Goal: Task Accomplishment & Management: Complete application form

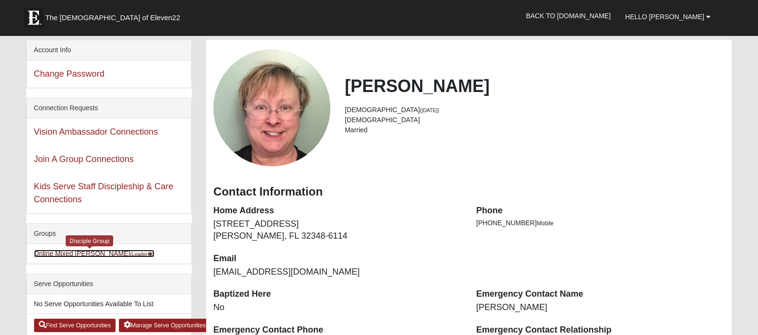
click at [41, 257] on link "Online Mixed [PERSON_NAME] (Leader )" at bounding box center [94, 254] width 120 height 8
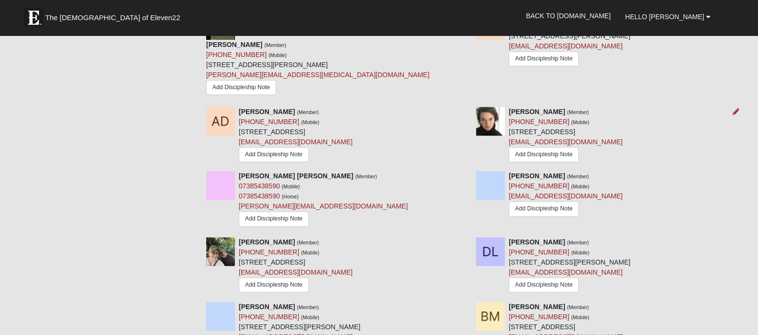
scroll to position [599, 0]
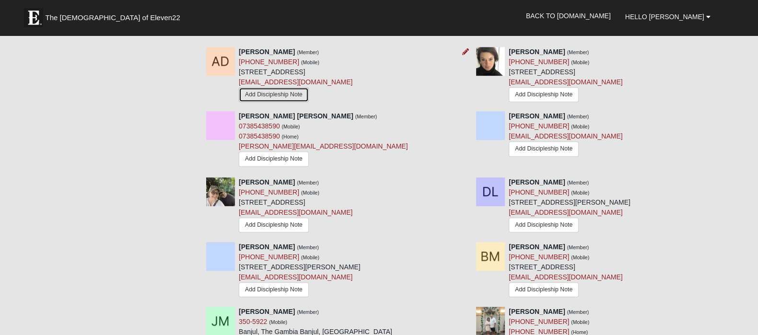
click at [269, 102] on link "Add Discipleship Note" at bounding box center [274, 94] width 70 height 15
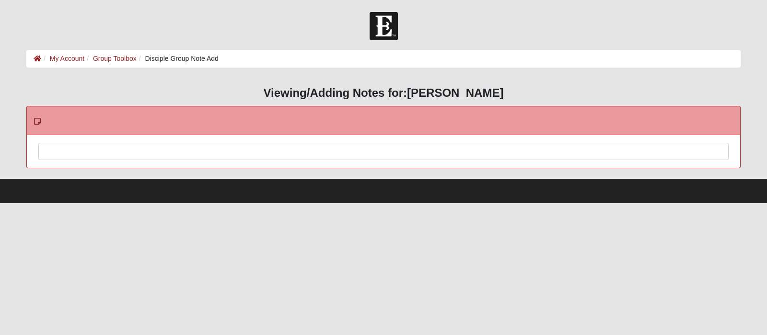
click at [149, 148] on div at bounding box center [383, 164] width 689 height 42
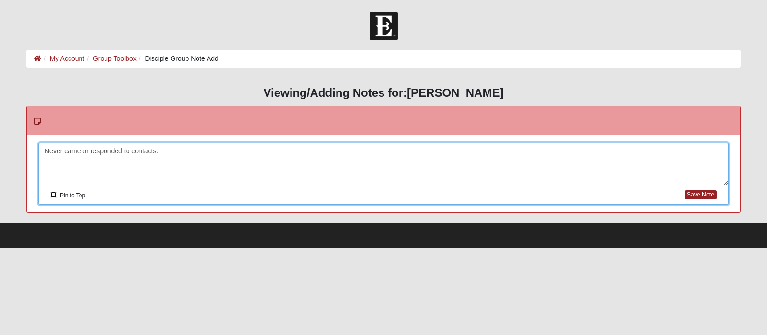
click at [54, 197] on input "Pin to Top" at bounding box center [53, 195] width 6 height 6
click at [694, 197] on button "Save Note" at bounding box center [701, 194] width 32 height 9
checkbox input "false"
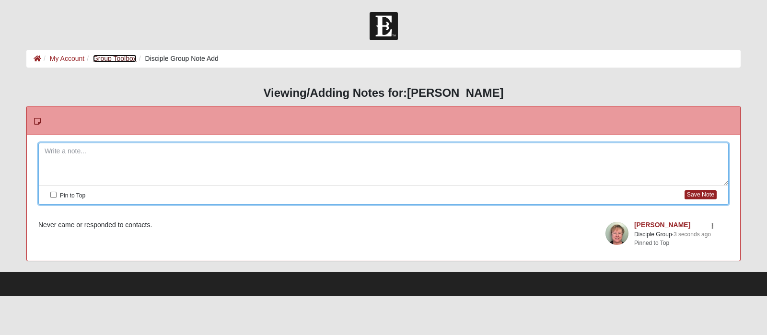
click at [137, 58] on link "Group Toolbox" at bounding box center [115, 59] width 44 height 8
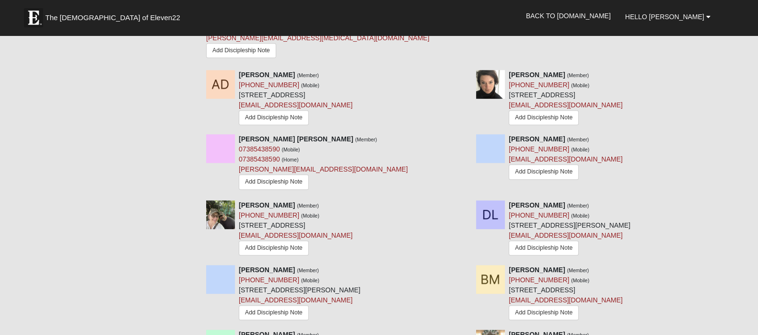
scroll to position [599, 0]
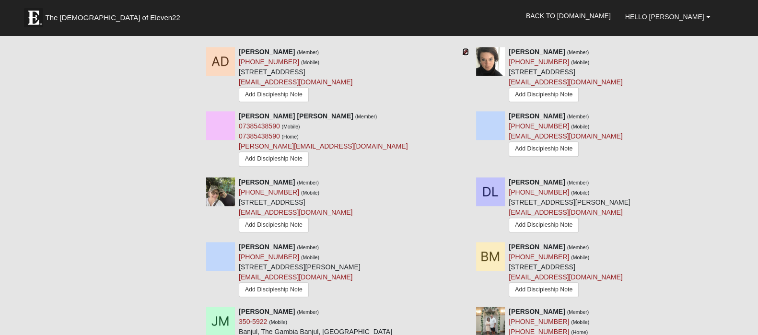
click at [463, 55] on icon at bounding box center [465, 51] width 7 height 7
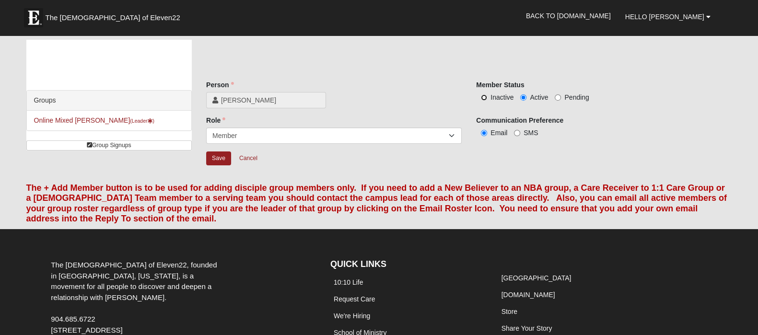
click at [483, 101] on input "Inactive" at bounding box center [484, 97] width 6 height 6
radio input "true"
click at [221, 165] on input "Save" at bounding box center [218, 159] width 25 height 14
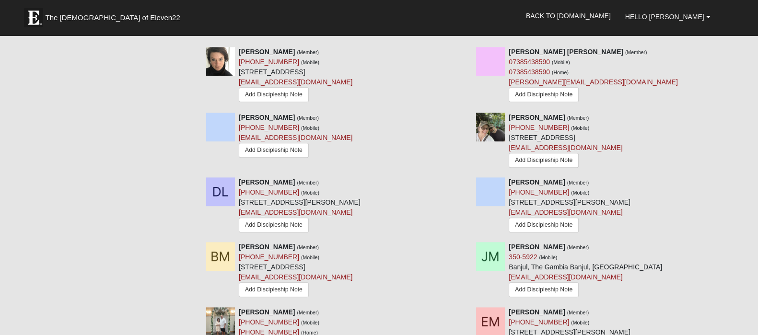
scroll to position [719, 0]
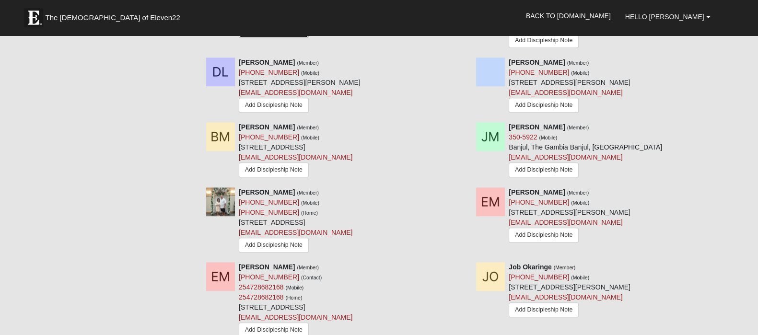
click at [292, 38] on link "Add Discipleship Note" at bounding box center [274, 30] width 70 height 15
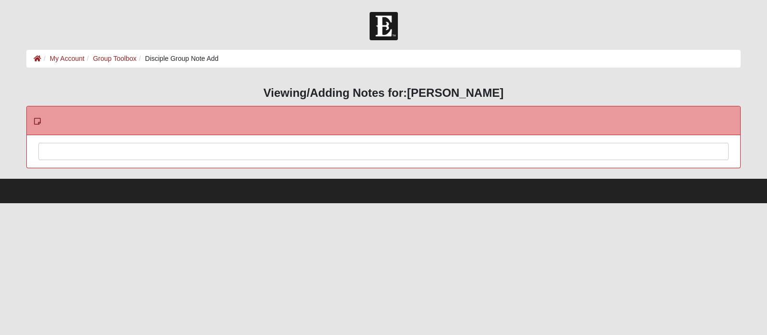
click at [156, 152] on div at bounding box center [383, 164] width 689 height 42
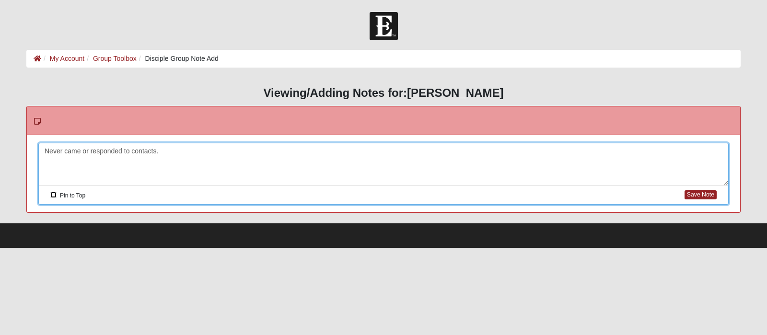
click at [53, 196] on input "Pin to Top" at bounding box center [53, 195] width 6 height 6
click at [688, 196] on button "Save Note" at bounding box center [701, 194] width 32 height 9
checkbox input "false"
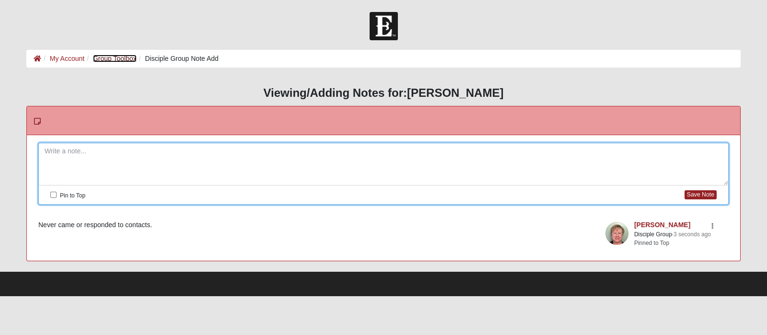
click at [127, 60] on link "Group Toolbox" at bounding box center [115, 59] width 44 height 8
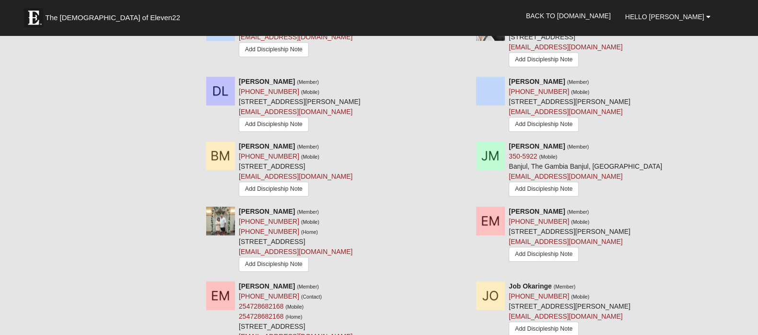
scroll to position [719, 0]
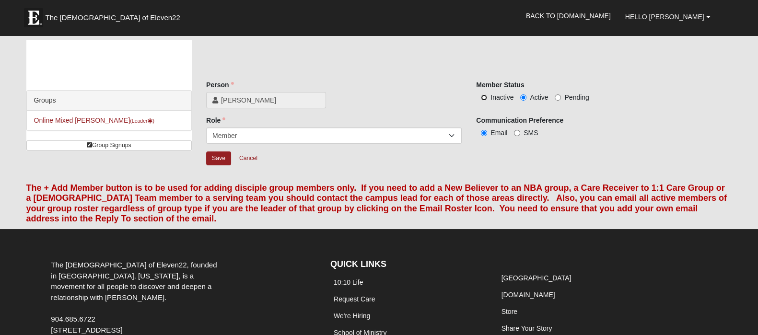
click at [484, 101] on input "Inactive" at bounding box center [484, 97] width 6 height 6
radio input "true"
click at [225, 165] on input "Save" at bounding box center [218, 159] width 25 height 14
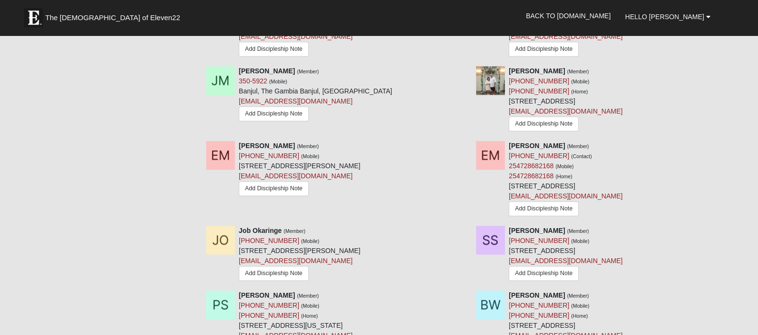
scroll to position [779, 0]
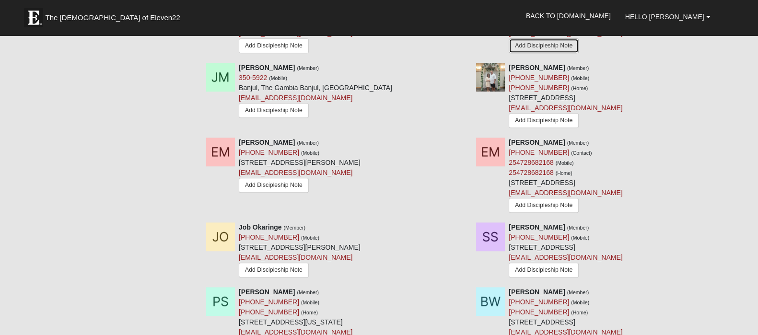
click at [538, 53] on link "Add Discipleship Note" at bounding box center [544, 45] width 70 height 15
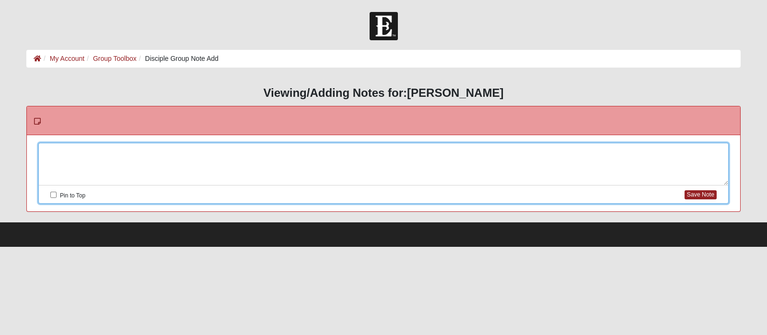
click at [148, 152] on div at bounding box center [383, 164] width 689 height 42
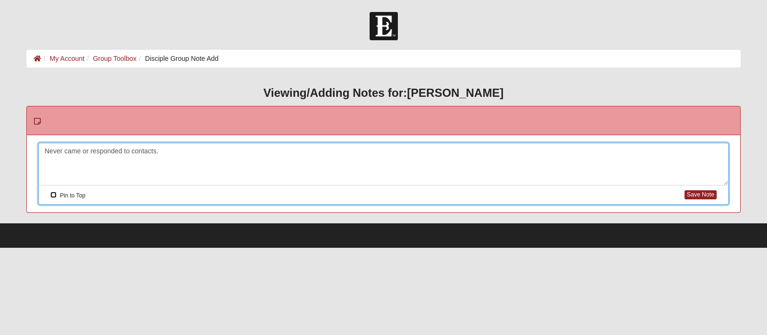
click at [55, 198] on input "Pin to Top" at bounding box center [53, 195] width 6 height 6
click at [689, 195] on button "Save Note" at bounding box center [701, 194] width 32 height 9
checkbox input "false"
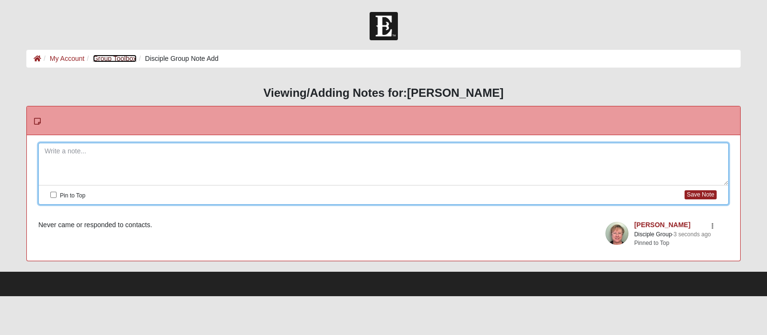
click at [130, 55] on link "Group Toolbox" at bounding box center [115, 59] width 44 height 8
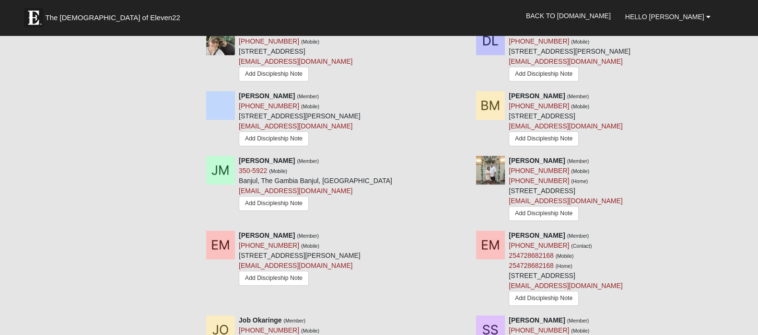
scroll to position [719, 0]
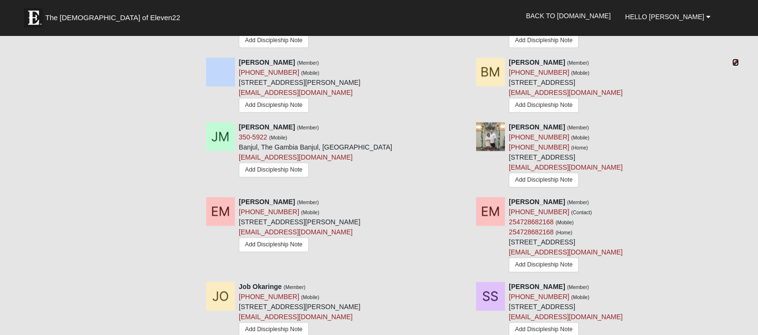
click at [736, 66] on icon at bounding box center [735, 62] width 7 height 7
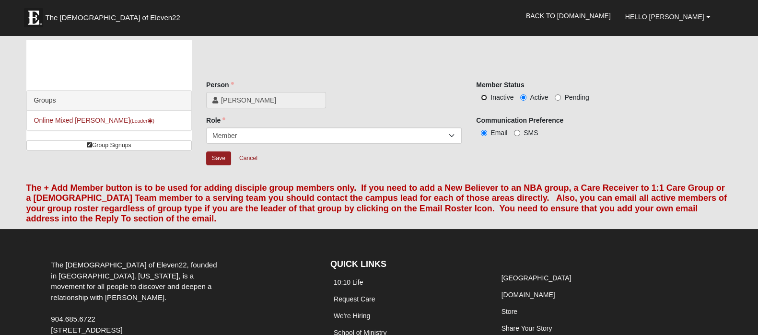
click at [482, 101] on input "Inactive" at bounding box center [484, 97] width 6 height 6
radio input "true"
click at [216, 165] on input "Save" at bounding box center [218, 159] width 25 height 14
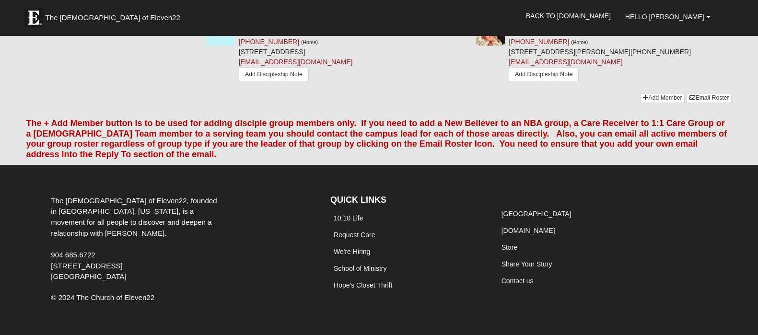
scroll to position [1079, 0]
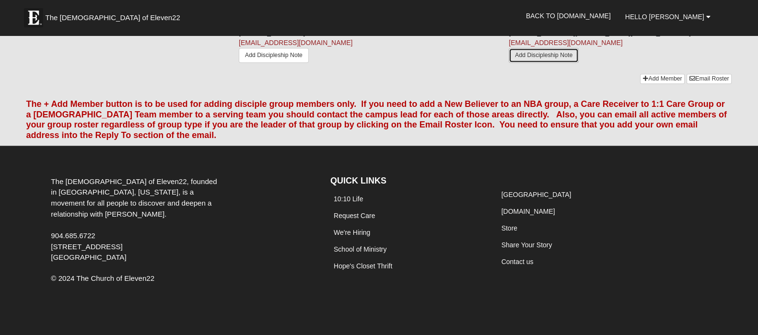
click at [575, 63] on link "Add Discipleship Note" at bounding box center [544, 55] width 70 height 15
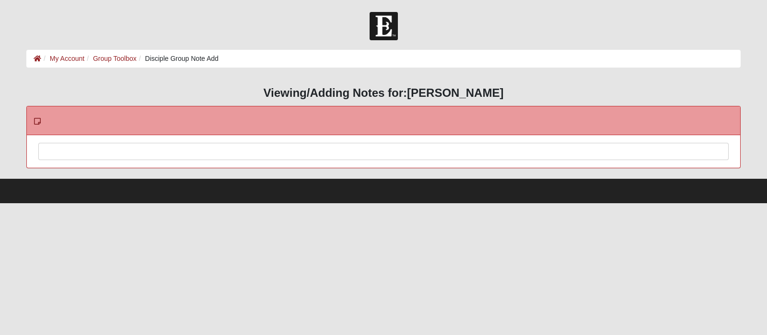
click at [170, 155] on div at bounding box center [383, 164] width 689 height 42
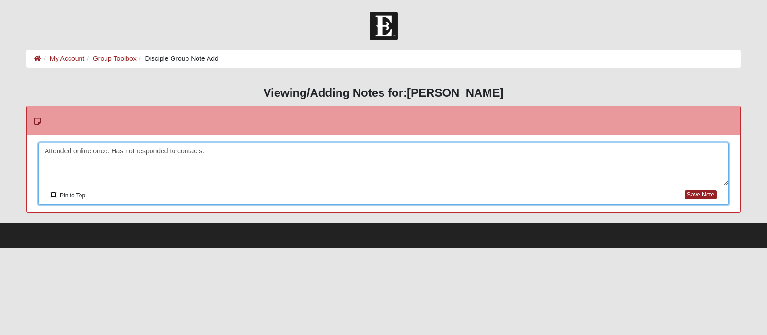
click at [53, 198] on input "Pin to Top" at bounding box center [53, 195] width 6 height 6
click at [693, 197] on button "Save Note" at bounding box center [701, 194] width 32 height 9
checkbox input "false"
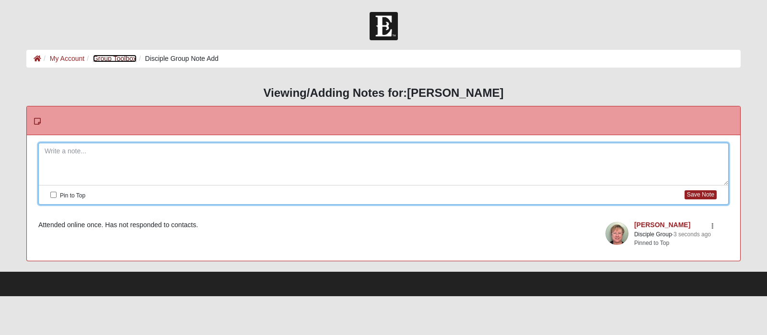
click at [137, 62] on link "Group Toolbox" at bounding box center [115, 59] width 44 height 8
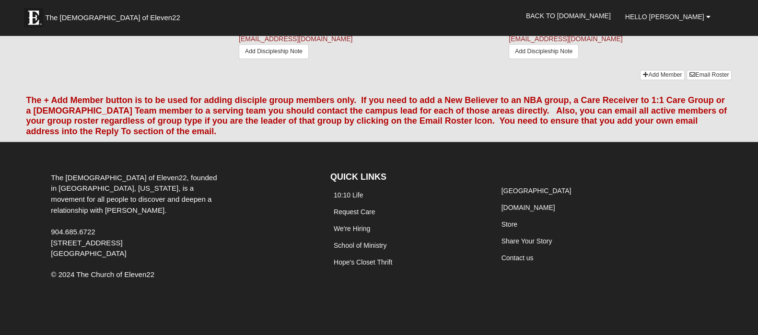
scroll to position [1009, 0]
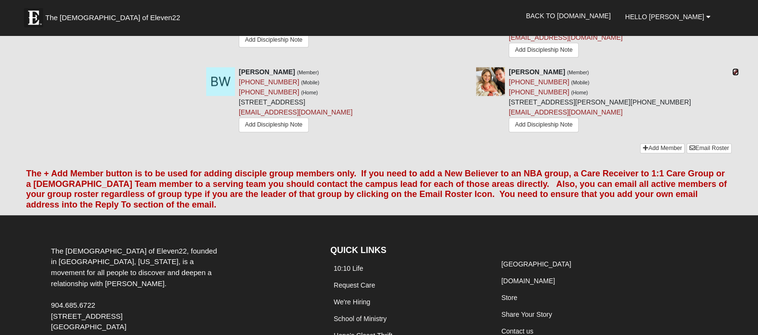
click at [736, 75] on icon at bounding box center [735, 72] width 7 height 7
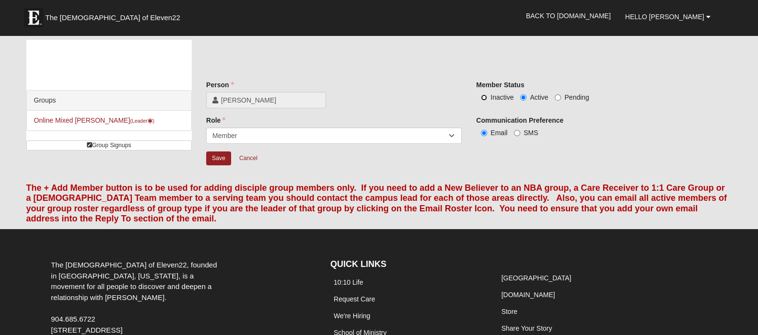
click at [485, 101] on input "Inactive" at bounding box center [484, 97] width 6 height 6
radio input "true"
click at [216, 165] on input "Save" at bounding box center [218, 159] width 25 height 14
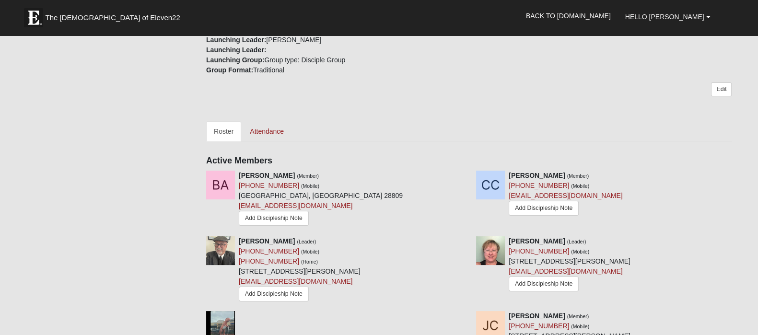
scroll to position [239, 0]
